Goal: Transaction & Acquisition: Purchase product/service

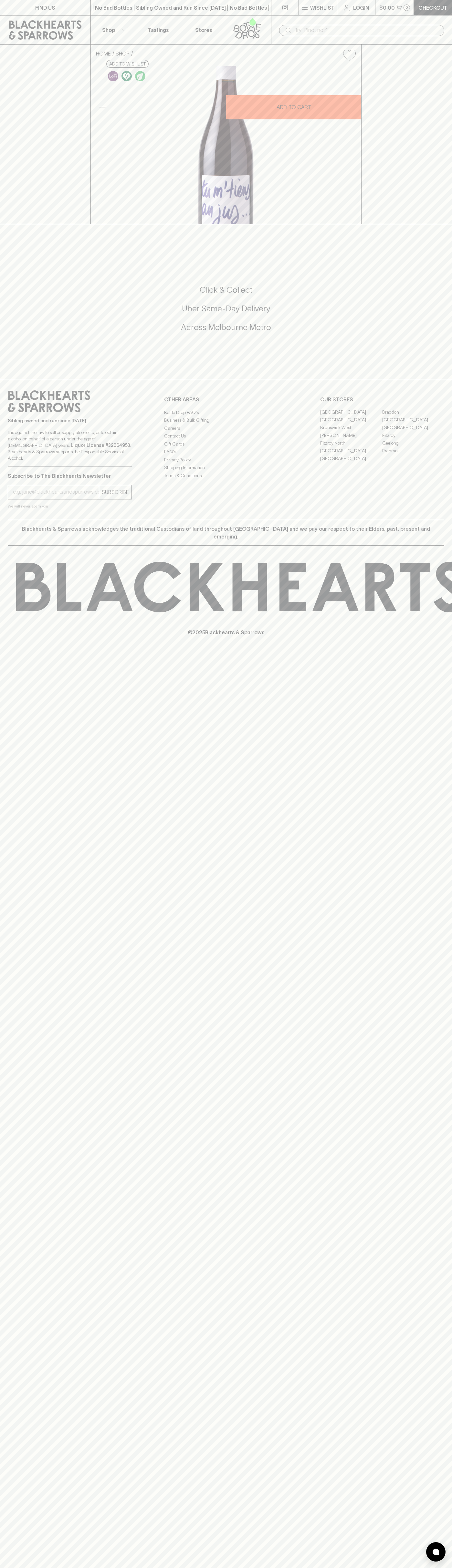
click at [441, 5] on p "Checkout" at bounding box center [433, 7] width 29 height 8
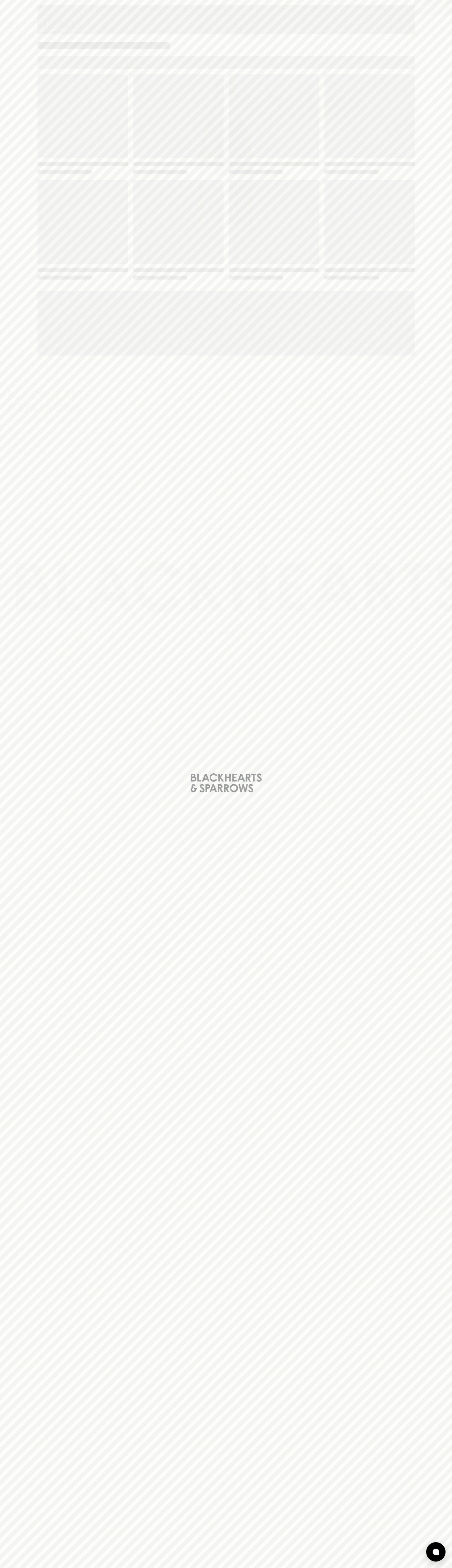
click at [426, 831] on div "Loading" at bounding box center [226, 784] width 452 height 1568
click at [449, 1567] on html "FIND US | No Bad Bottles | Sibling Owned and Run Since 2006 | No Bad Bottles | …" at bounding box center [226, 784] width 452 height 1568
click at [17, 1412] on div "Loading" at bounding box center [226, 784] width 452 height 1568
